Goal: Browse casually

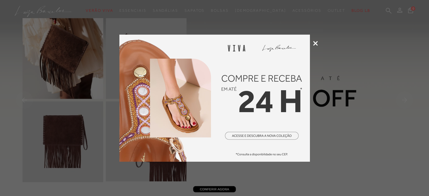
click at [316, 43] on icon at bounding box center [315, 43] width 5 height 5
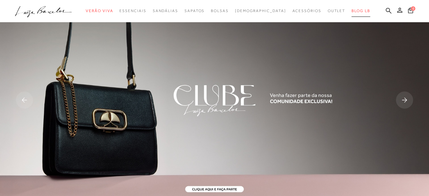
click at [352, 11] on span "BLOG LB" at bounding box center [361, 11] width 18 height 4
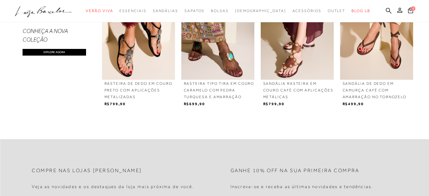
scroll to position [572, 0]
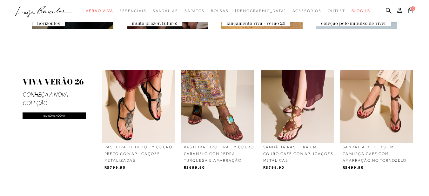
click at [64, 119] on link "Explore agora" at bounding box center [55, 115] width 64 height 7
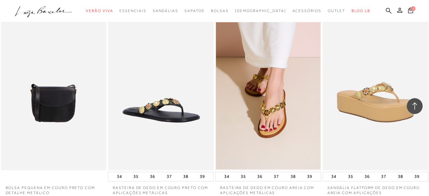
scroll to position [1239, 0]
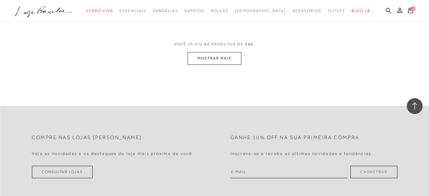
click at [224, 62] on button "MOSTRAR MAIS" at bounding box center [214, 58] width 53 height 12
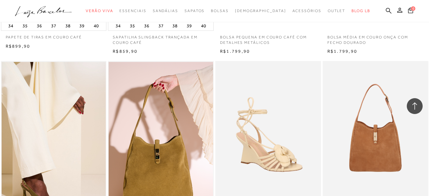
scroll to position [2415, 0]
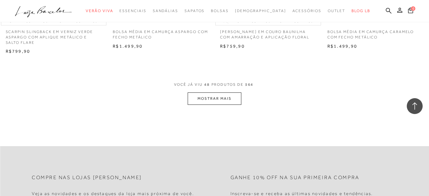
click at [202, 100] on button "MOSTRAR MAIS" at bounding box center [214, 98] width 53 height 12
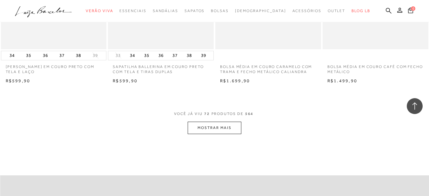
scroll to position [3622, 0]
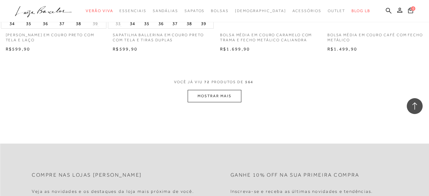
click at [208, 93] on button "MOSTRAR MAIS" at bounding box center [214, 96] width 53 height 12
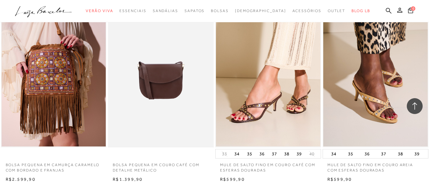
scroll to position [4766, 0]
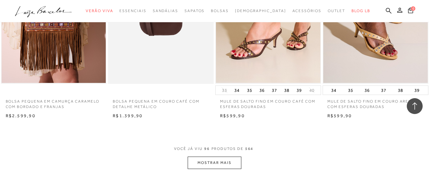
click at [220, 161] on button "MOSTRAR MAIS" at bounding box center [214, 163] width 53 height 12
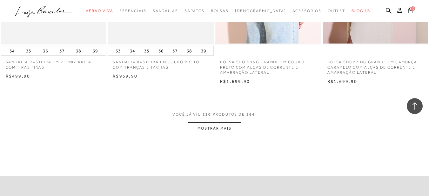
scroll to position [6100, 0]
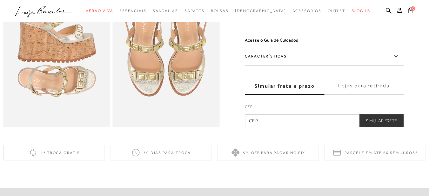
scroll to position [381, 0]
